Goal: Task Accomplishment & Management: Use online tool/utility

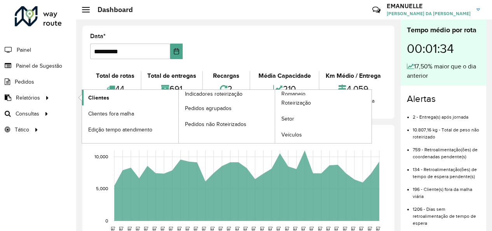
click at [88, 99] on span "Clientes" at bounding box center [98, 98] width 21 height 8
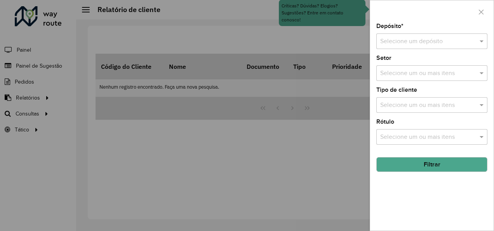
click at [32, 101] on div at bounding box center [247, 115] width 494 height 231
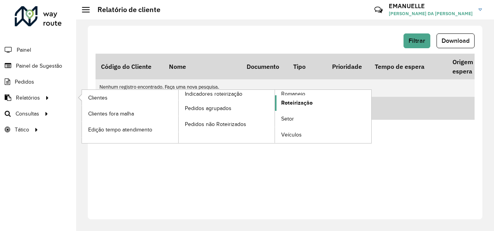
click at [298, 103] on span "Roteirização" at bounding box center [296, 103] width 31 height 8
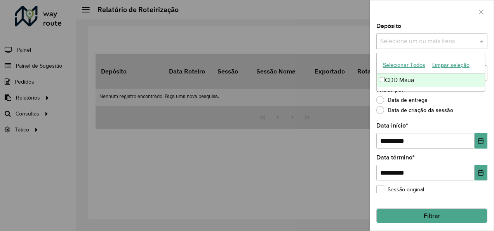
click at [441, 43] on input "text" at bounding box center [427, 41] width 99 height 9
click at [402, 82] on div "CDD Maua" at bounding box center [431, 79] width 108 height 13
click at [453, 21] on div at bounding box center [432, 11] width 124 height 23
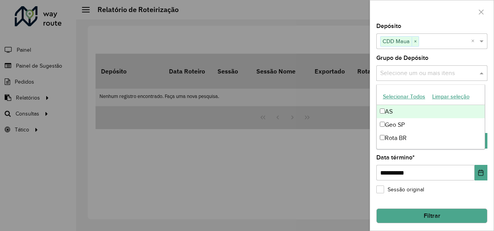
click at [424, 71] on input "text" at bounding box center [427, 73] width 99 height 9
click at [414, 110] on div "AS" at bounding box center [431, 111] width 108 height 13
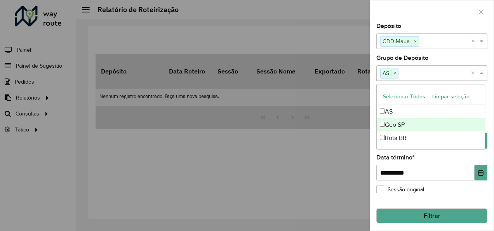
click at [411, 126] on div "Geo SP" at bounding box center [431, 124] width 108 height 13
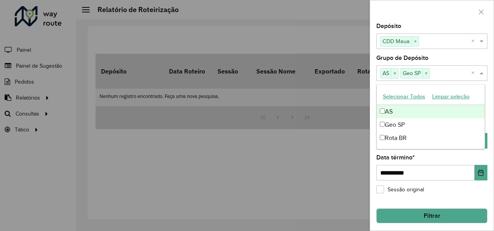
click at [433, 19] on div at bounding box center [432, 11] width 124 height 23
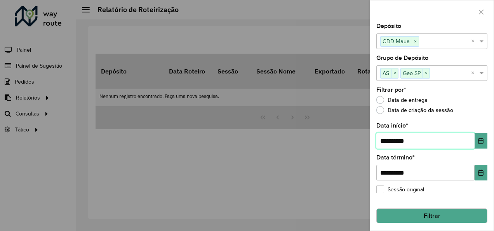
click at [425, 135] on input "**********" at bounding box center [425, 141] width 98 height 16
click at [430, 215] on button "Filtrar" at bounding box center [431, 215] width 111 height 15
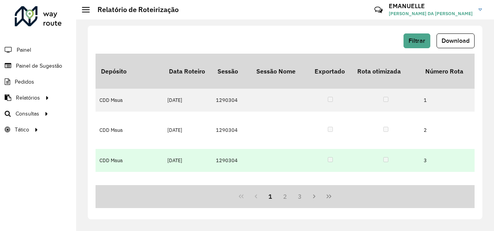
scroll to position [0, 86]
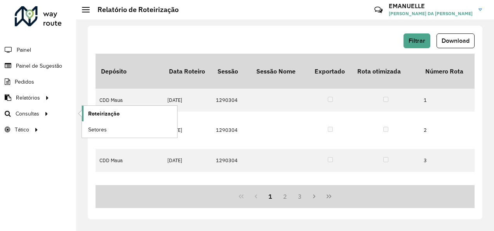
click at [103, 110] on span "Roteirização" at bounding box center [103, 114] width 31 height 8
click at [96, 129] on span "Análise de Sessões" at bounding box center [112, 129] width 49 height 8
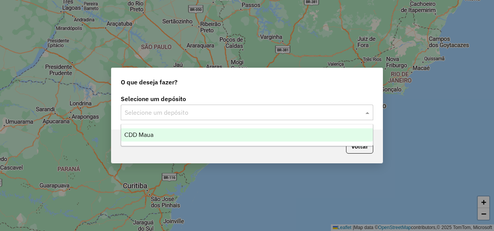
click at [266, 112] on input "text" at bounding box center [239, 112] width 229 height 9
click at [242, 137] on div "CDD Maua" at bounding box center [246, 134] width 251 height 13
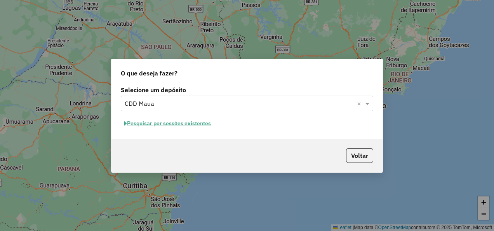
click at [184, 121] on button "Pesquisar por sessões existentes" at bounding box center [168, 123] width 94 height 12
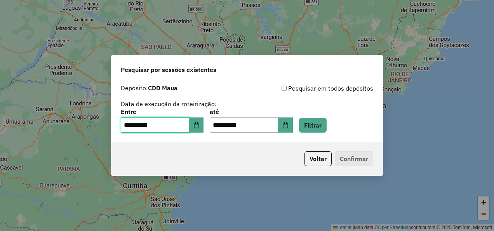
click at [171, 130] on input "**********" at bounding box center [155, 125] width 68 height 16
click at [198, 127] on icon "Choose Date" at bounding box center [196, 125] width 6 height 6
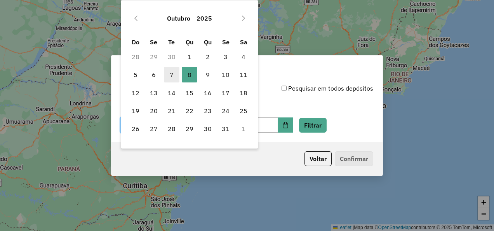
click at [171, 70] on span "7" at bounding box center [172, 75] width 16 height 16
type input "**********"
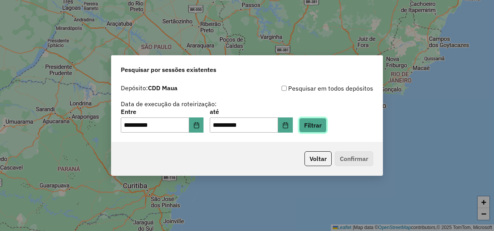
click at [324, 123] on button "Filtrar" at bounding box center [313, 125] width 28 height 15
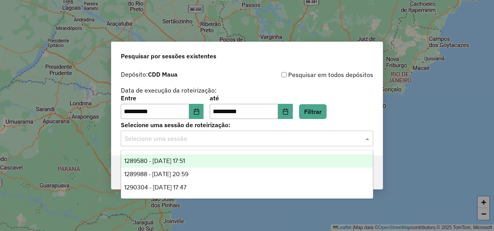
click at [221, 137] on input "text" at bounding box center [239, 138] width 229 height 9
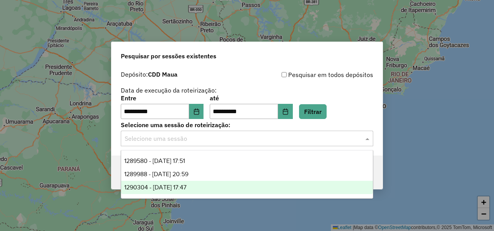
click at [219, 192] on div "1290304 - 08/10/2025 17:47" at bounding box center [246, 187] width 251 height 13
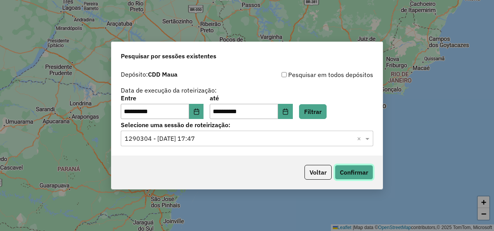
click at [350, 172] on button "Confirmar" at bounding box center [354, 172] width 38 height 15
click at [320, 172] on button "Voltar" at bounding box center [317, 172] width 27 height 15
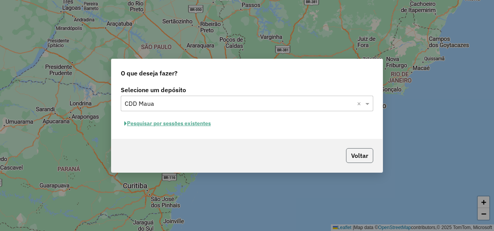
click at [357, 157] on button "Voltar" at bounding box center [359, 155] width 27 height 15
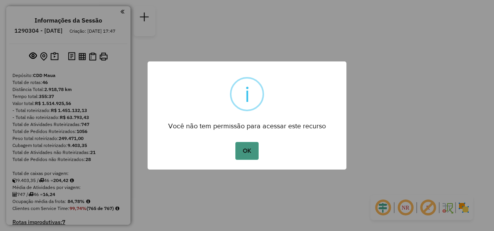
click at [255, 149] on button "OK" at bounding box center [246, 151] width 23 height 18
click at [242, 151] on button "OK" at bounding box center [246, 151] width 23 height 18
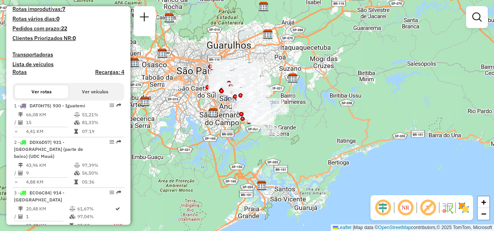
scroll to position [226, 0]
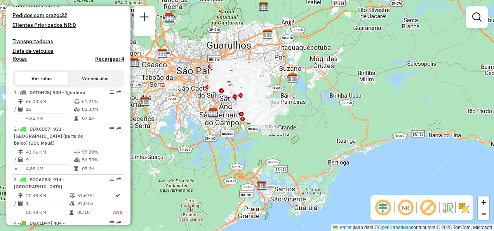
click at [100, 85] on button "Ver veículos" at bounding box center [95, 78] width 54 height 13
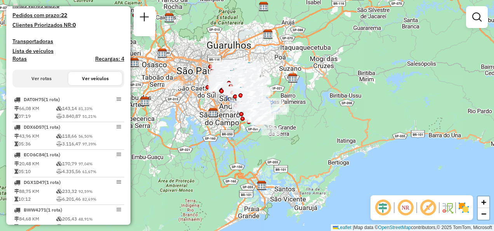
click at [57, 85] on button "Ver rotas" at bounding box center [42, 78] width 54 height 13
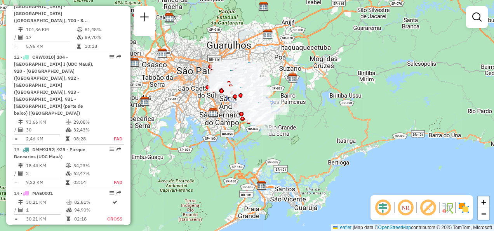
scroll to position [965, 0]
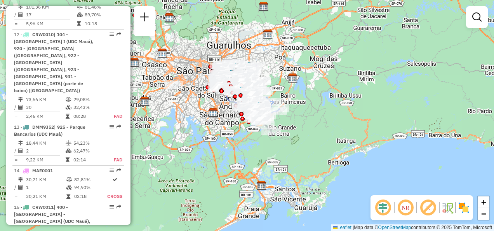
click at [480, 30] on div "Janela de atendimento Grade de atendimento Capacidade Transportadoras Veículos …" at bounding box center [477, 20] width 22 height 29
click at [477, 19] on em at bounding box center [476, 16] width 9 height 9
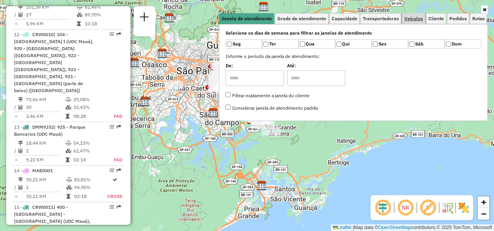
click at [422, 17] on span "Veículos" at bounding box center [413, 18] width 19 height 5
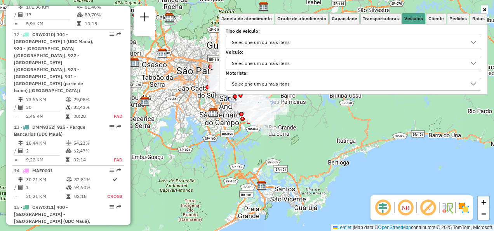
click at [252, 42] on div "Selecione um ou mais itens" at bounding box center [260, 42] width 63 height 12
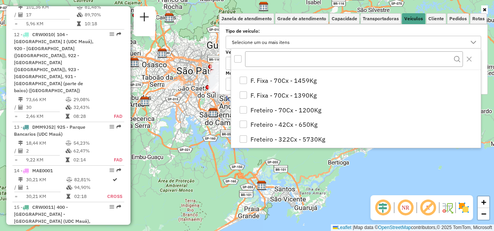
scroll to position [177, 0]
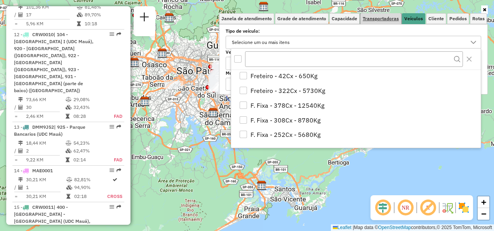
click at [386, 23] on link "Transportadoras" at bounding box center [380, 18] width 41 height 11
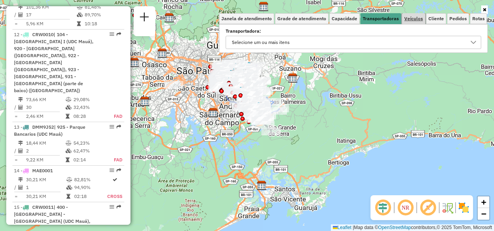
click at [415, 19] on span "Veículos" at bounding box center [413, 18] width 19 height 5
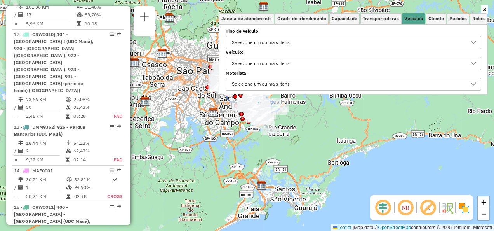
click at [291, 65] on div "Selecione um ou mais itens" at bounding box center [260, 63] width 63 height 12
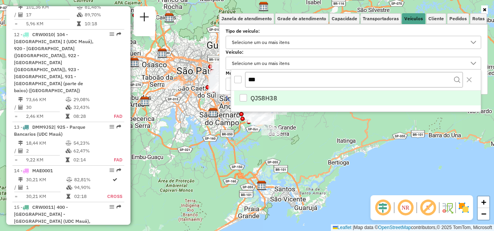
type input "***"
click at [268, 96] on span "QJS8H38" at bounding box center [264, 97] width 27 height 9
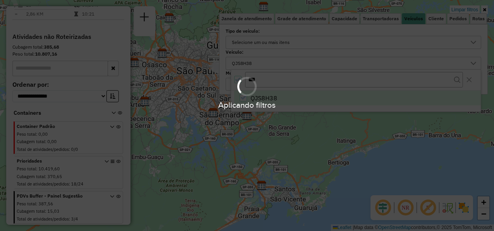
scroll to position [350, 0]
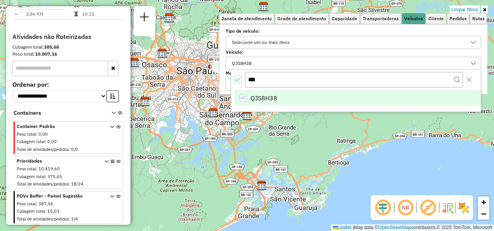
click at [349, 52] on label "Veículo:" at bounding box center [354, 52] width 256 height 7
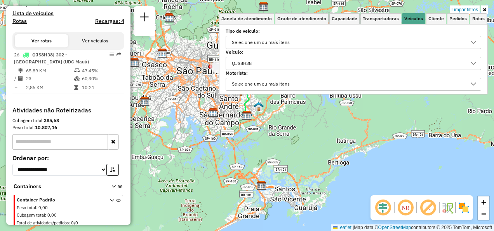
scroll to position [263, 0]
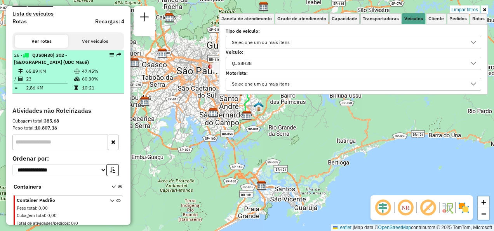
drag, startPoint x: 113, startPoint y: 69, endPoint x: 109, endPoint y: 67, distance: 5.0
click at [110, 57] on em at bounding box center [112, 54] width 5 height 5
select select "**********"
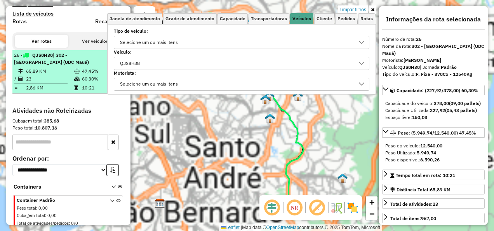
click at [110, 57] on em at bounding box center [112, 54] width 5 height 5
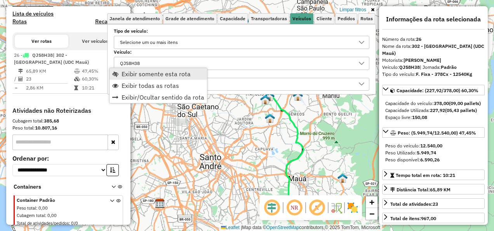
click at [120, 73] on link "Exibir somente esta rota" at bounding box center [158, 74] width 97 height 12
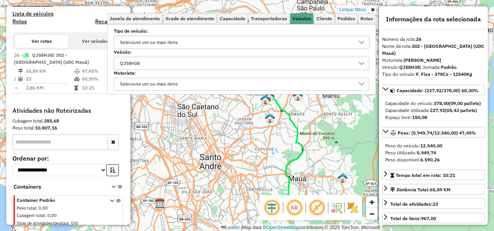
click at [371, 9] on icon at bounding box center [372, 9] width 3 height 5
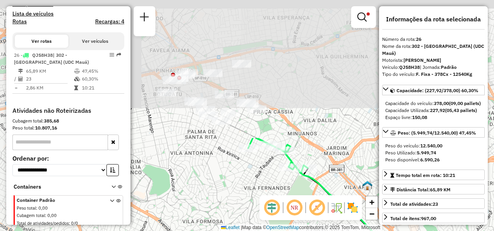
drag, startPoint x: 207, startPoint y: 47, endPoint x: 294, endPoint y: 206, distance: 181.5
click at [294, 206] on hb-router-mapa "Informações da Sessão 1290304 - [DATE] Criação: [DATE] 17:47 Depósito: CDD Maua…" at bounding box center [247, 115] width 494 height 231
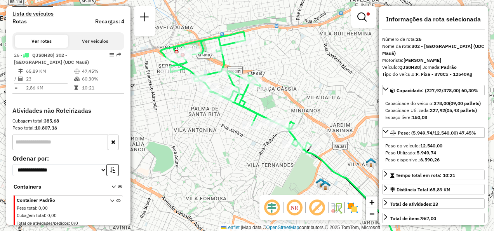
drag, startPoint x: 285, startPoint y: 75, endPoint x: 285, endPoint y: 54, distance: 20.6
click at [285, 54] on div "Limpar filtros Janela de atendimento Grade de atendimento Capacidade Transporta…" at bounding box center [247, 115] width 494 height 231
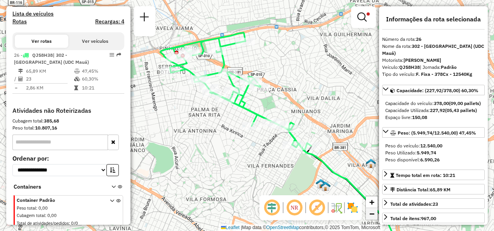
click at [373, 208] on link "−" at bounding box center [372, 214] width 12 height 12
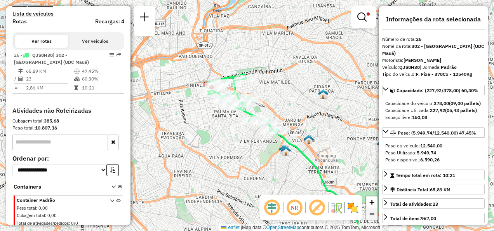
click at [373, 208] on link "−" at bounding box center [372, 214] width 12 height 12
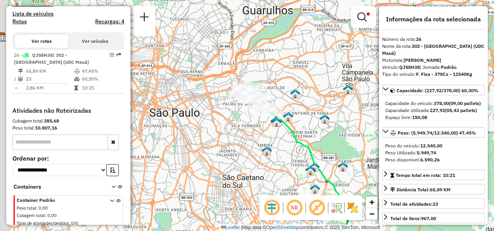
drag, startPoint x: 332, startPoint y: 162, endPoint x: 344, endPoint y: 157, distance: 13.6
click at [344, 157] on div "Limpar filtros Janela de atendimento Grade de atendimento Capacidade Transporta…" at bounding box center [247, 115] width 494 height 231
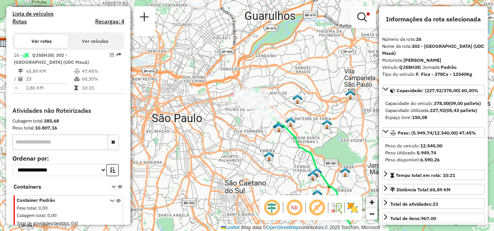
click at [371, 205] on span "+" at bounding box center [371, 202] width 5 height 10
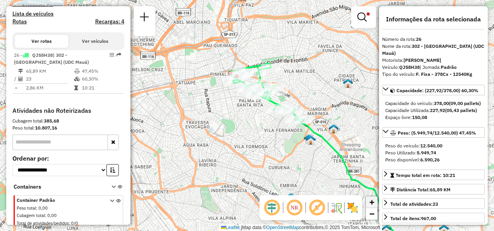
click at [371, 205] on span "+" at bounding box center [371, 202] width 5 height 10
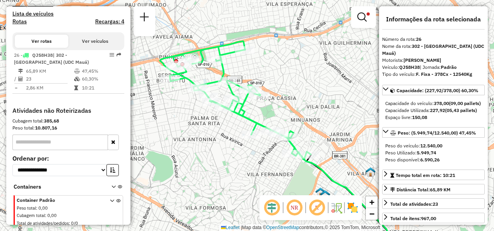
drag, startPoint x: 267, startPoint y: 131, endPoint x: 217, endPoint y: 162, distance: 58.2
click at [217, 162] on div "Limpar filtros Janela de atendimento Grade de atendimento Capacidade Transporta…" at bounding box center [247, 115] width 494 height 231
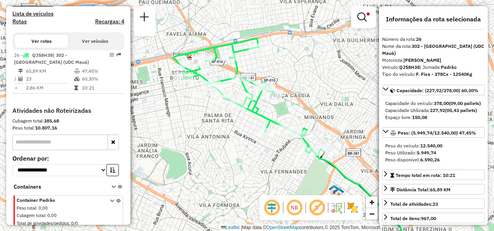
drag, startPoint x: 217, startPoint y: 162, endPoint x: 231, endPoint y: 159, distance: 13.9
click at [231, 159] on div "Limpar filtros Janela de atendimento Grade de atendimento Capacidade Transporta…" at bounding box center [247, 115] width 494 height 231
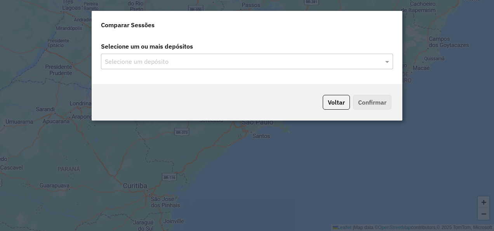
click at [256, 65] on input "text" at bounding box center [243, 61] width 280 height 9
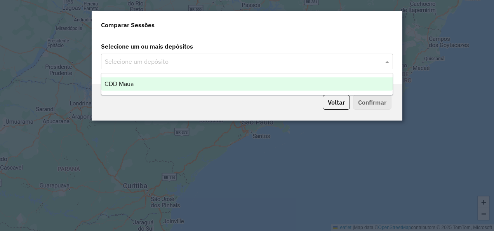
click at [167, 58] on input "text" at bounding box center [243, 61] width 280 height 9
click at [159, 86] on div "CDD Maua" at bounding box center [246, 83] width 291 height 13
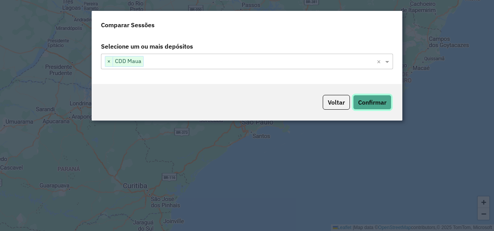
click at [378, 98] on button "Confirmar" at bounding box center [372, 102] width 38 height 15
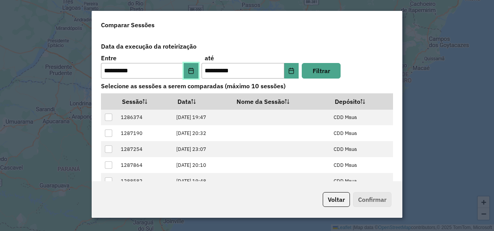
click at [190, 71] on icon "Choose Date" at bounding box center [191, 71] width 6 height 6
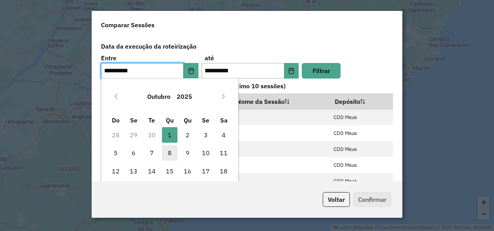
click at [175, 153] on span "8" at bounding box center [170, 153] width 16 height 16
type input "**********"
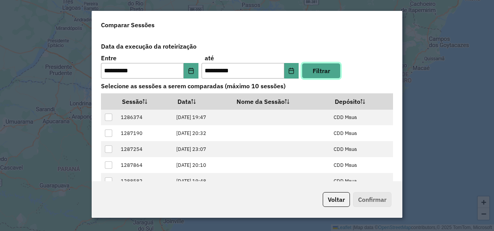
click at [318, 68] on button "Filtrar" at bounding box center [321, 71] width 39 height 16
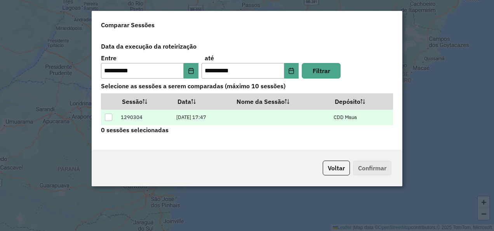
click at [112, 120] on div at bounding box center [108, 116] width 7 height 7
click at [367, 164] on button "Confirmar" at bounding box center [372, 167] width 38 height 15
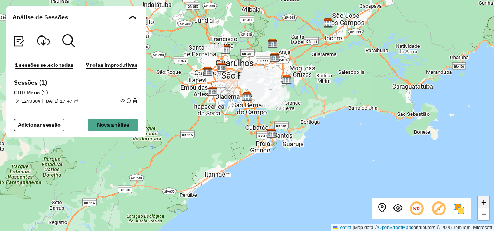
click at [483, 205] on span "+" at bounding box center [483, 202] width 5 height 10
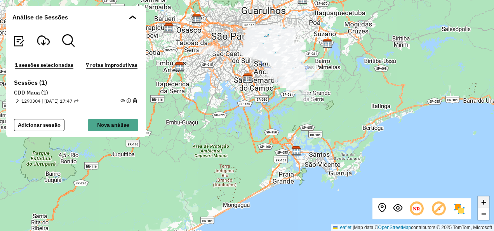
click at [483, 205] on span "+" at bounding box center [483, 202] width 5 height 10
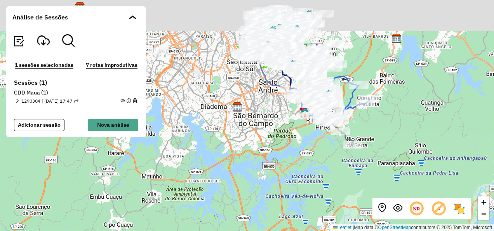
drag, startPoint x: 316, startPoint y: 114, endPoint x: 299, endPoint y: 212, distance: 99.4
click at [299, 212] on div "+ − Leaflet | Map data © OpenStreetMap contributors,© 2025 TomTom, Microsoft" at bounding box center [247, 115] width 494 height 231
